Goal: Download file/media

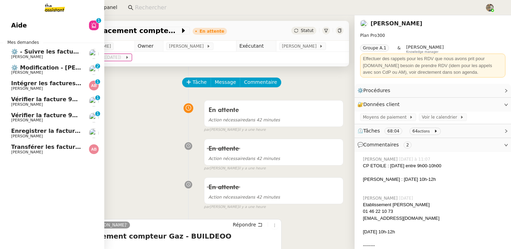
click at [29, 104] on span "[PERSON_NAME]" at bounding box center [27, 104] width 32 height 5
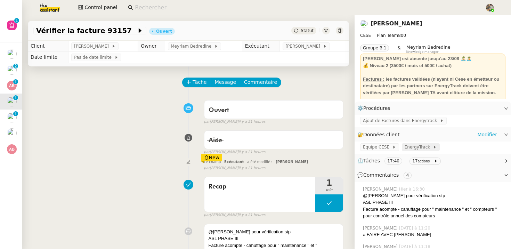
click at [417, 149] on span "EnergyTrack" at bounding box center [419, 147] width 28 height 7
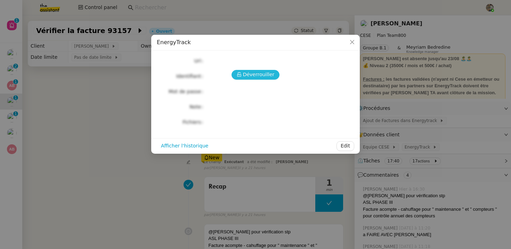
click at [262, 71] on span "Déverrouiller" at bounding box center [259, 75] width 32 height 8
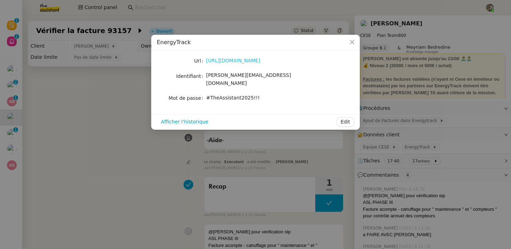
click at [243, 62] on link "[URL][DOMAIN_NAME]" at bounding box center [233, 61] width 54 height 6
click at [234, 75] on span "[PERSON_NAME][EMAIL_ADDRESS][DOMAIN_NAME]" at bounding box center [248, 79] width 85 height 14
copy span "[PERSON_NAME][EMAIL_ADDRESS][DOMAIN_NAME]"
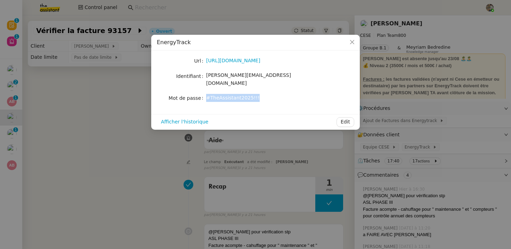
drag, startPoint x: 207, startPoint y: 91, endPoint x: 297, endPoint y: 91, distance: 90.0
click at [297, 94] on div "#TheAssistant2025!!!" at bounding box center [263, 98] width 115 height 8
copy span "#TheAssistant2025!!!"
click at [351, 41] on icon "Close" at bounding box center [352, 42] width 6 height 6
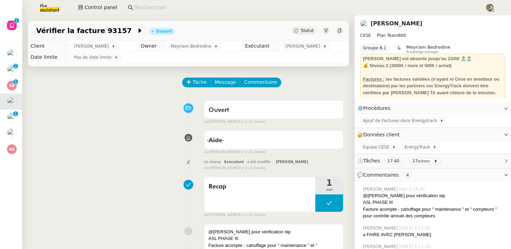
click at [144, 7] on input at bounding box center [306, 7] width 343 height 9
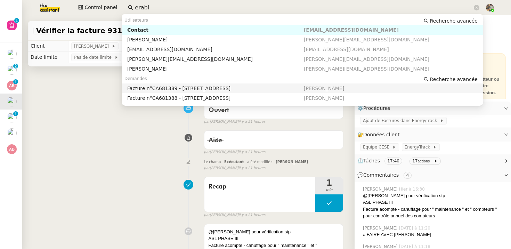
click at [157, 86] on div "Facture n°CA681389 - [STREET_ADDRESS]" at bounding box center [215, 88] width 177 height 6
type input "erabl"
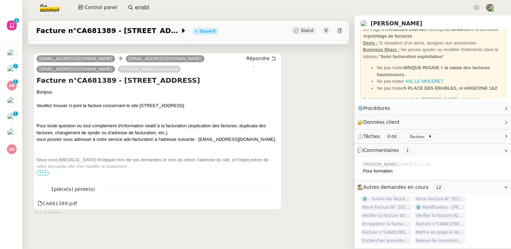
scroll to position [84, 0]
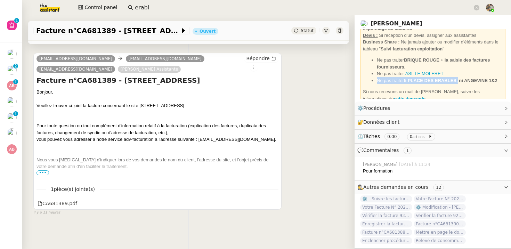
drag, startPoint x: 456, startPoint y: 79, endPoint x: 376, endPoint y: 82, distance: 80.4
click at [376, 82] on ul "Ne pas traiter BRIQUE ROUGE + la saisie des factures fournisseurs. Ne pas trait…" at bounding box center [433, 70] width 140 height 27
copy li "Ne pas traiter 5 PLACE DES ERABLES"
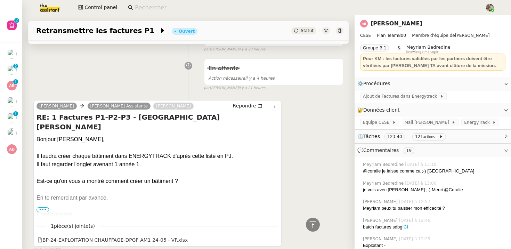
scroll to position [983, 0]
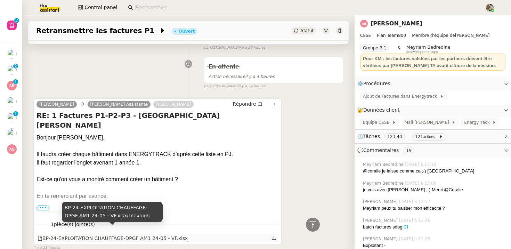
click at [126, 234] on div "BP-24-EXPLOITATION CHAUFFAGE-DPGF AM1 24-05 - VF.xlsx" at bounding box center [113, 238] width 150 height 8
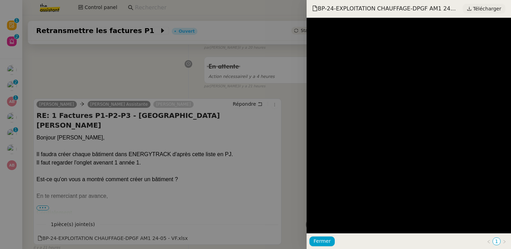
click at [485, 6] on span "Télécharger" at bounding box center [487, 8] width 28 height 9
